Goal: Task Accomplishment & Management: Use online tool/utility

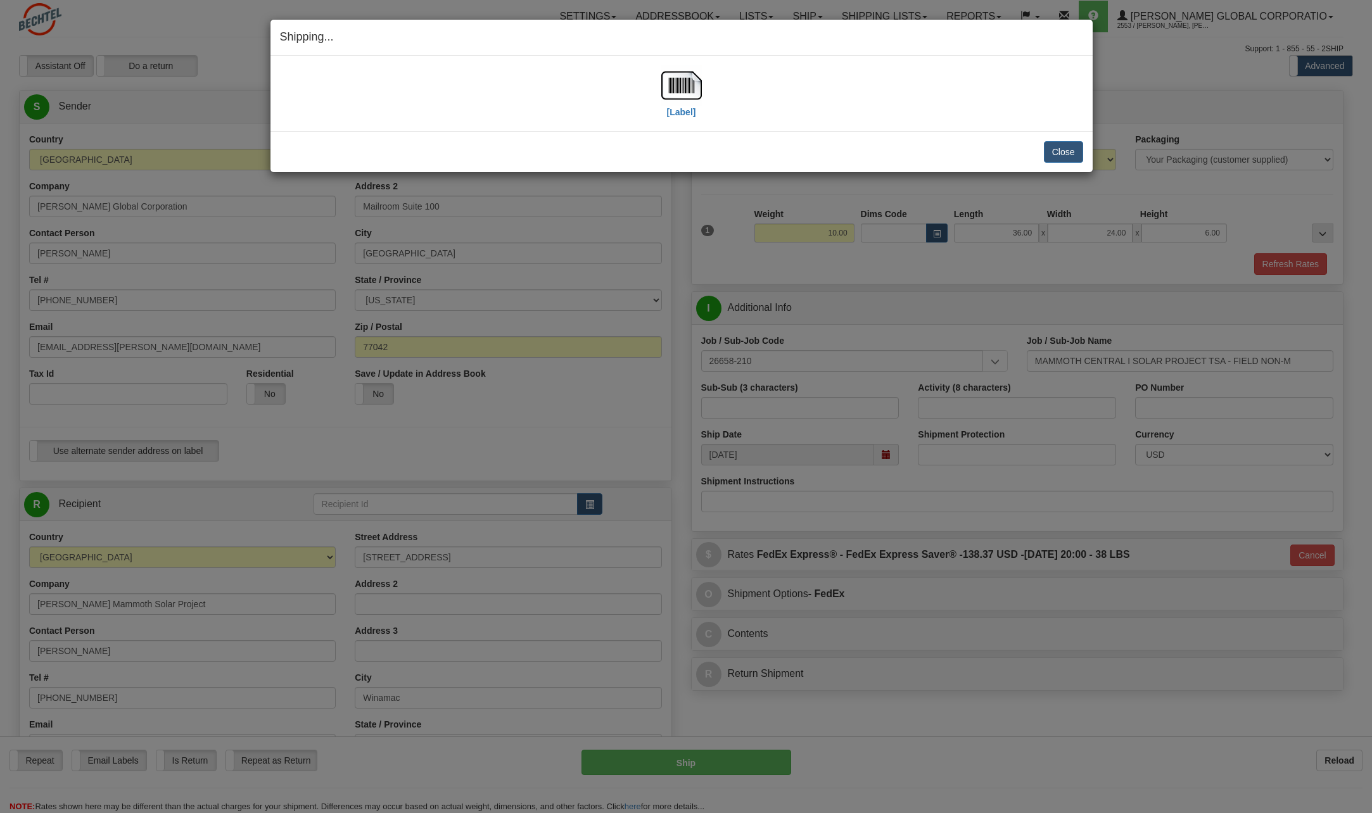
select select "IN"
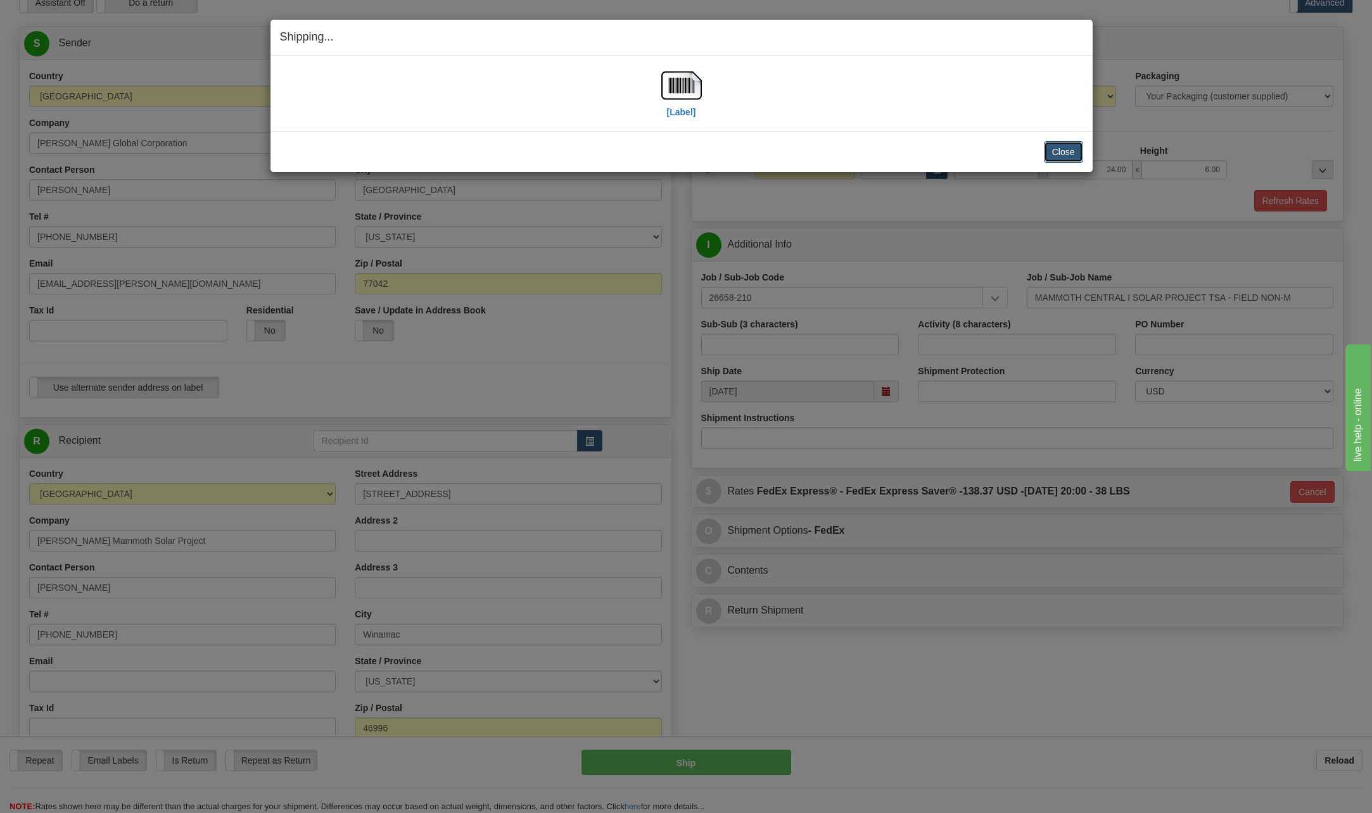
click at [1060, 143] on button "Close" at bounding box center [1063, 152] width 39 height 22
click at [1059, 156] on button "Close" at bounding box center [1063, 152] width 39 height 22
click at [1069, 150] on button "Close" at bounding box center [1063, 152] width 39 height 22
click at [1062, 149] on button "Close" at bounding box center [1063, 152] width 39 height 22
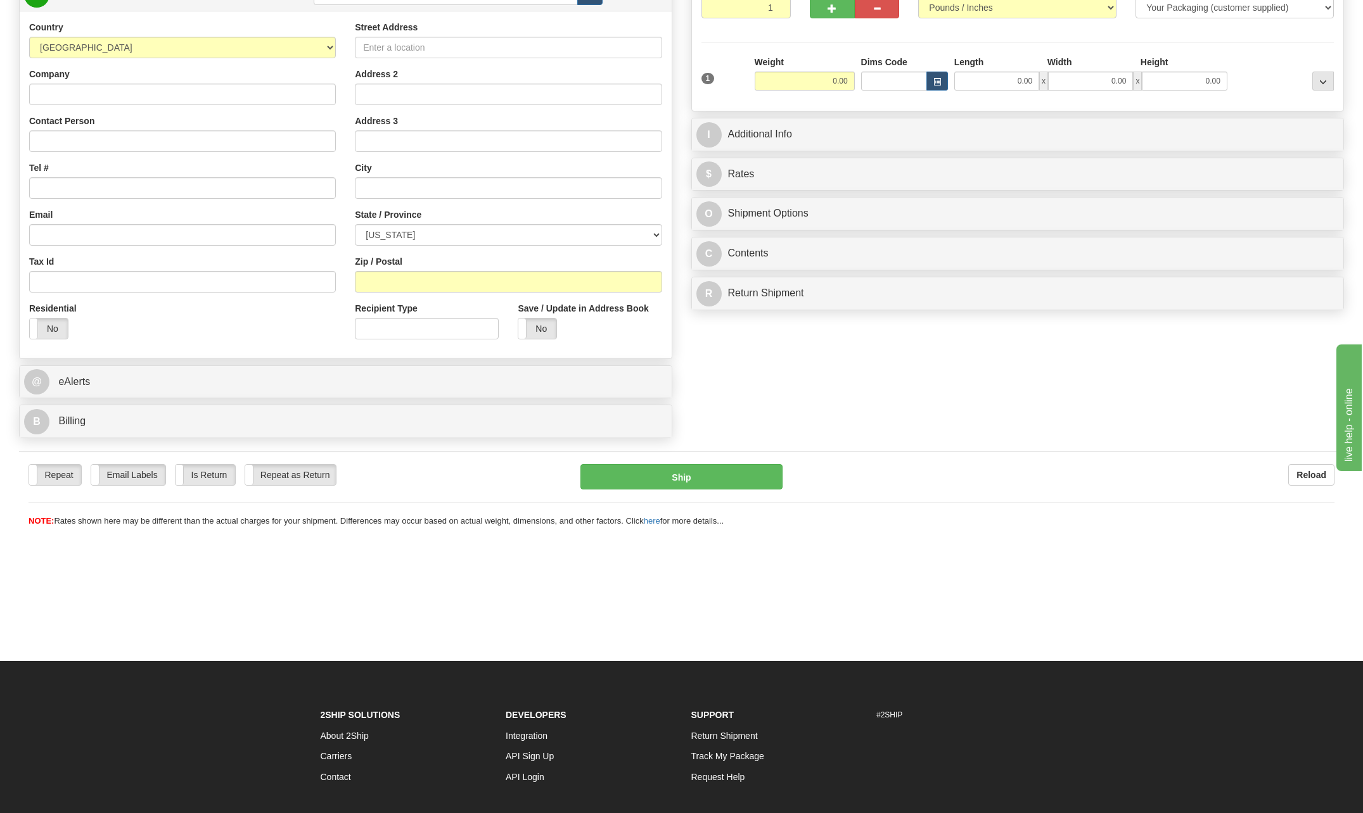
scroll to position [190, 0]
